Goal: Task Accomplishment & Management: Use online tool/utility

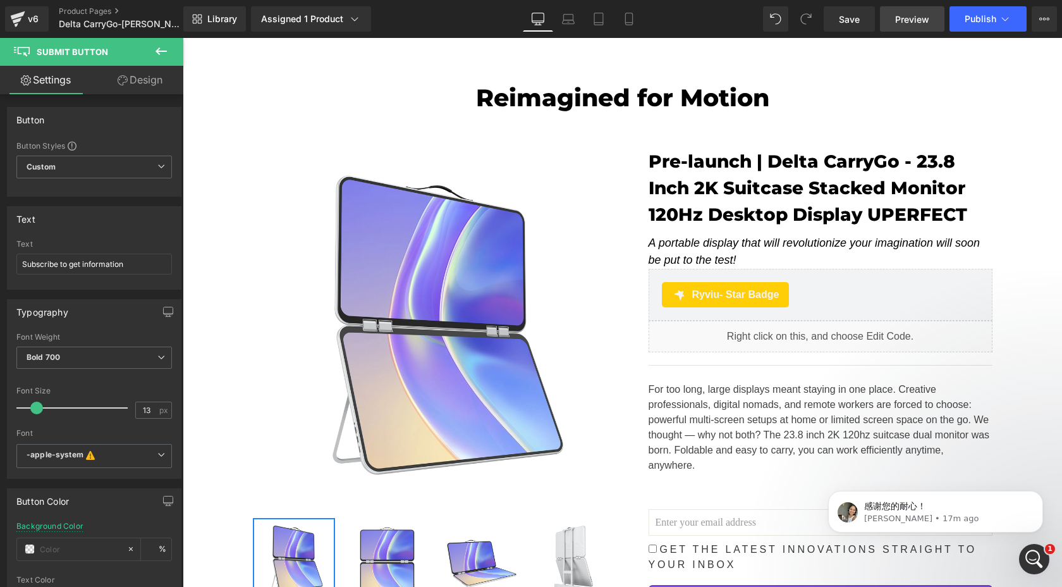
click at [924, 27] on link "Preview" at bounding box center [912, 18] width 64 height 25
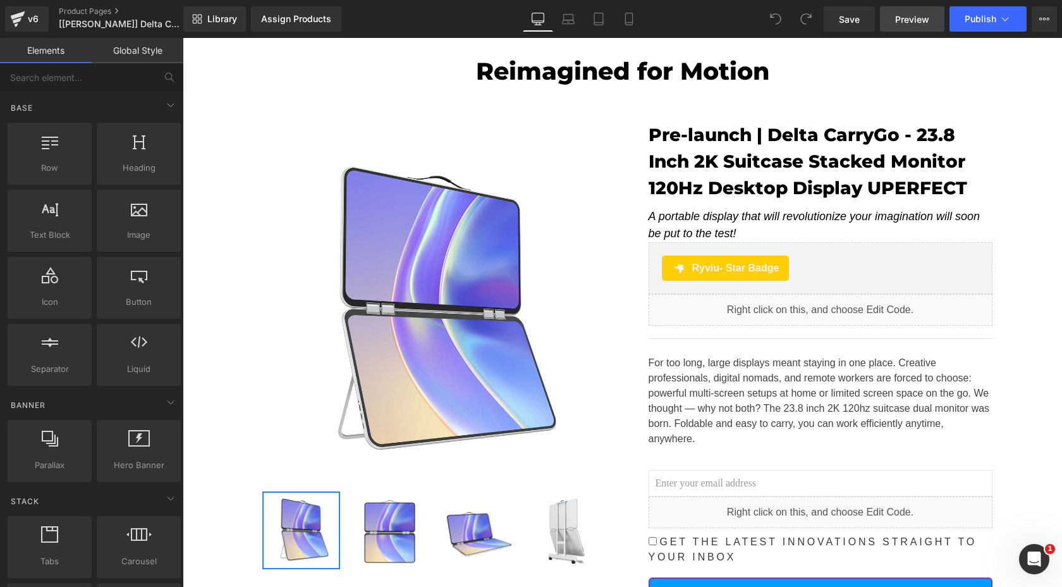
click at [904, 16] on span "Preview" at bounding box center [912, 19] width 34 height 13
